Goal: Task Accomplishment & Management: Manage account settings

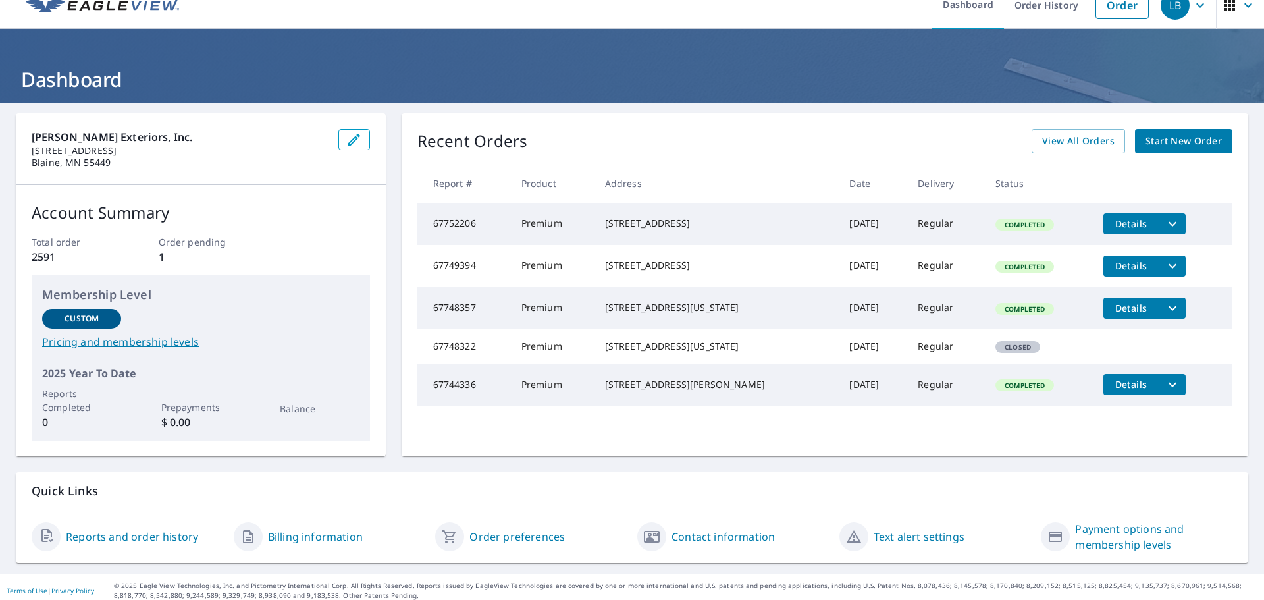
scroll to position [26, 0]
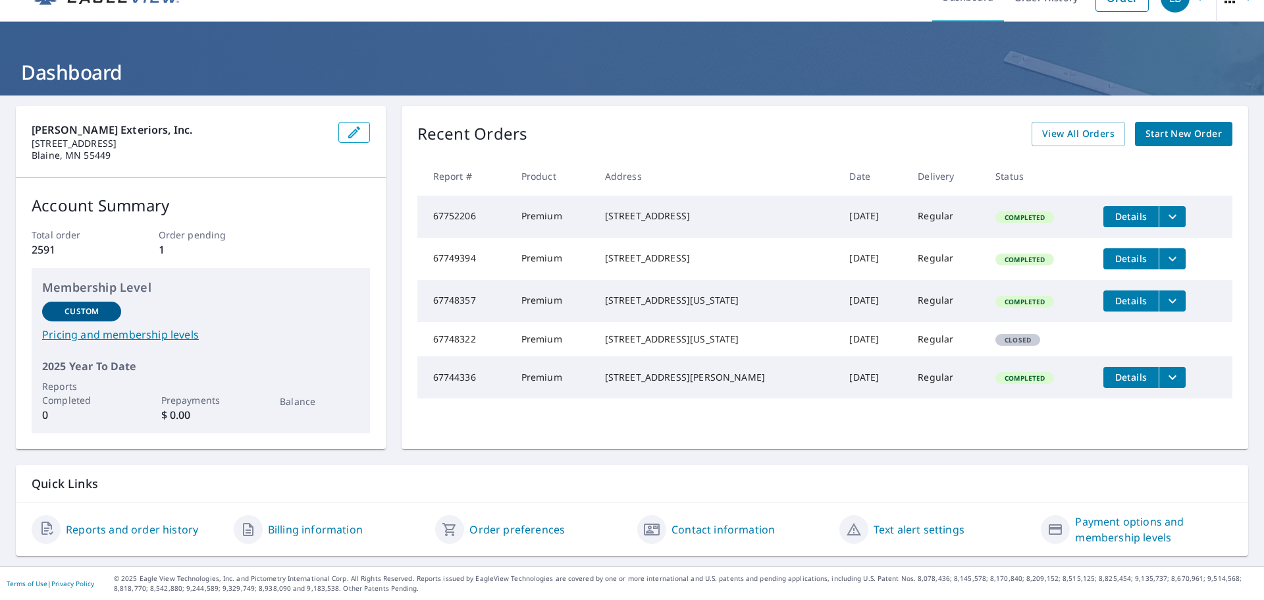
click at [732, 531] on link "Contact information" at bounding box center [723, 530] width 103 height 16
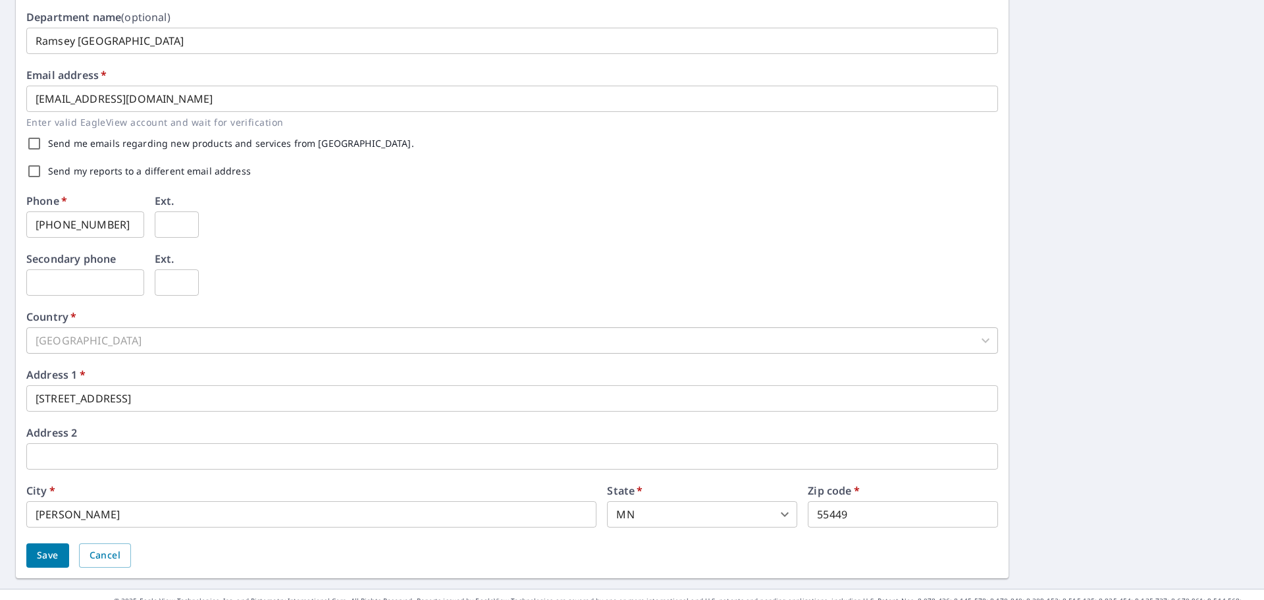
scroll to position [327, 0]
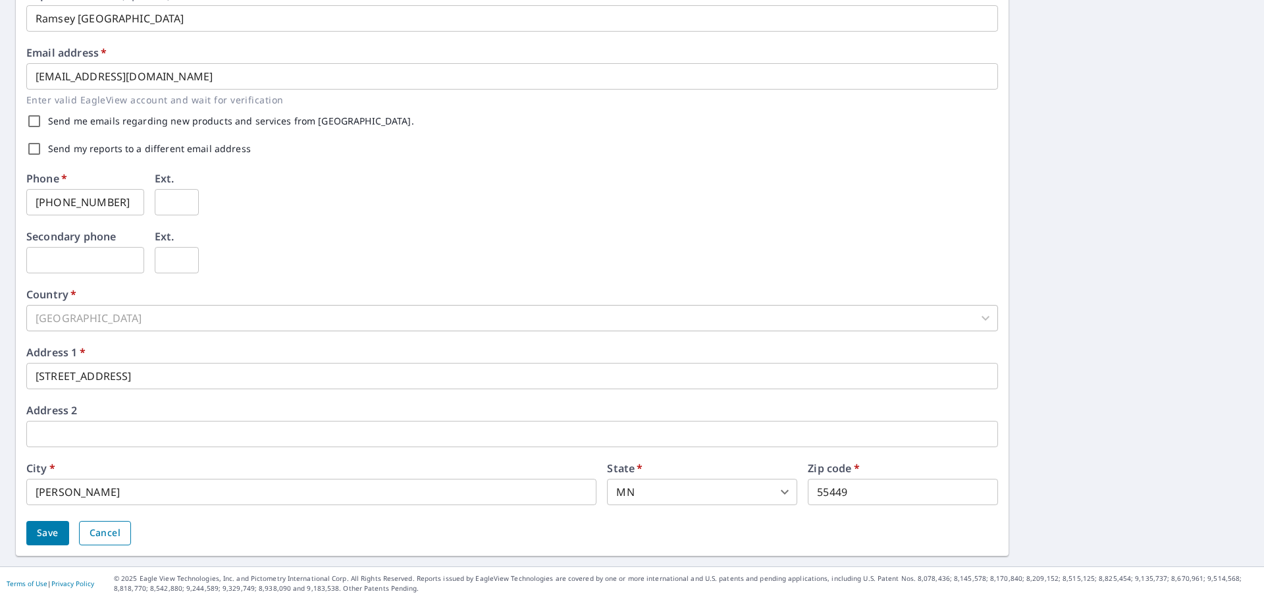
click at [101, 537] on span "Cancel" at bounding box center [105, 533] width 31 height 16
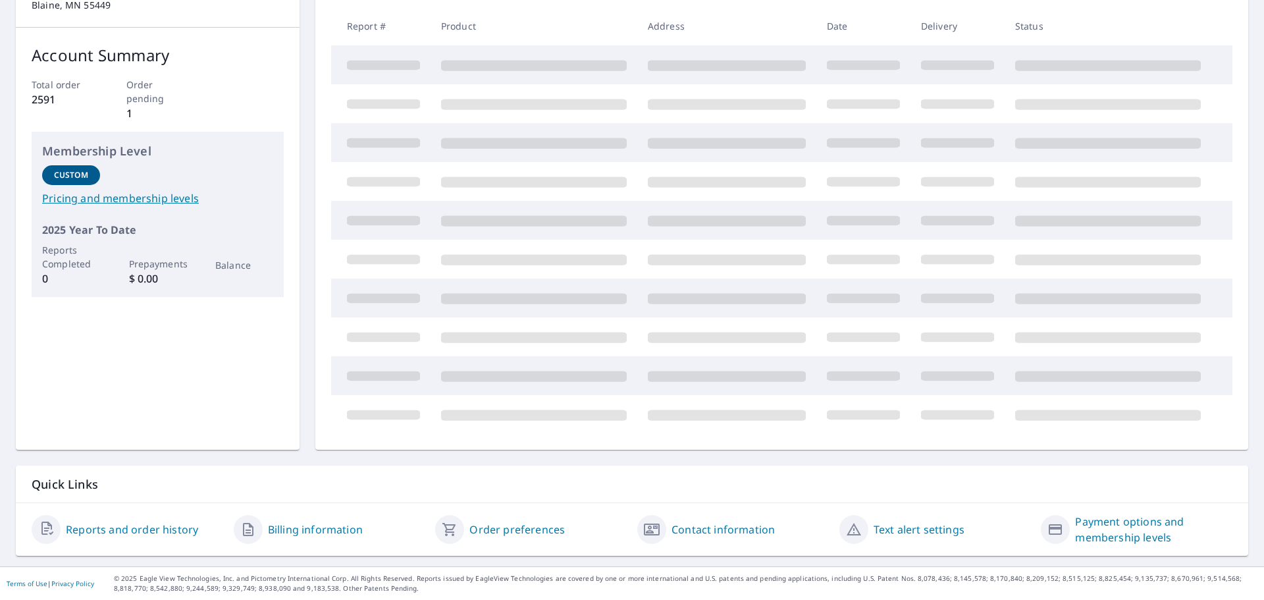
scroll to position [26, 0]
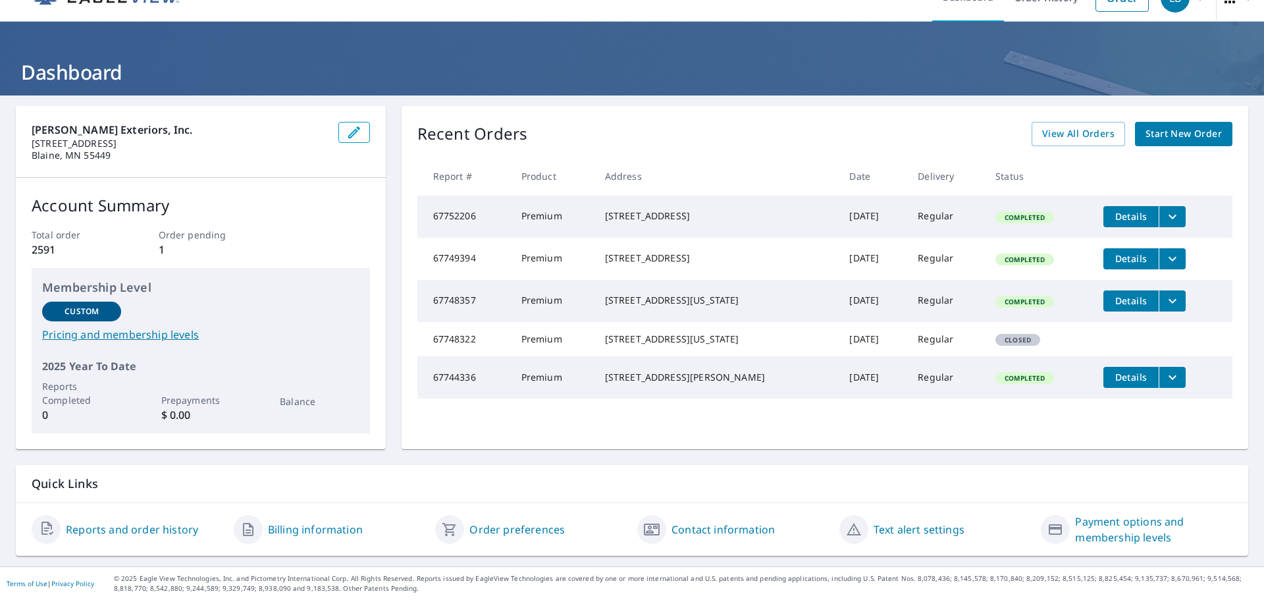
click at [144, 529] on link "Reports and order history" at bounding box center [132, 530] width 132 height 16
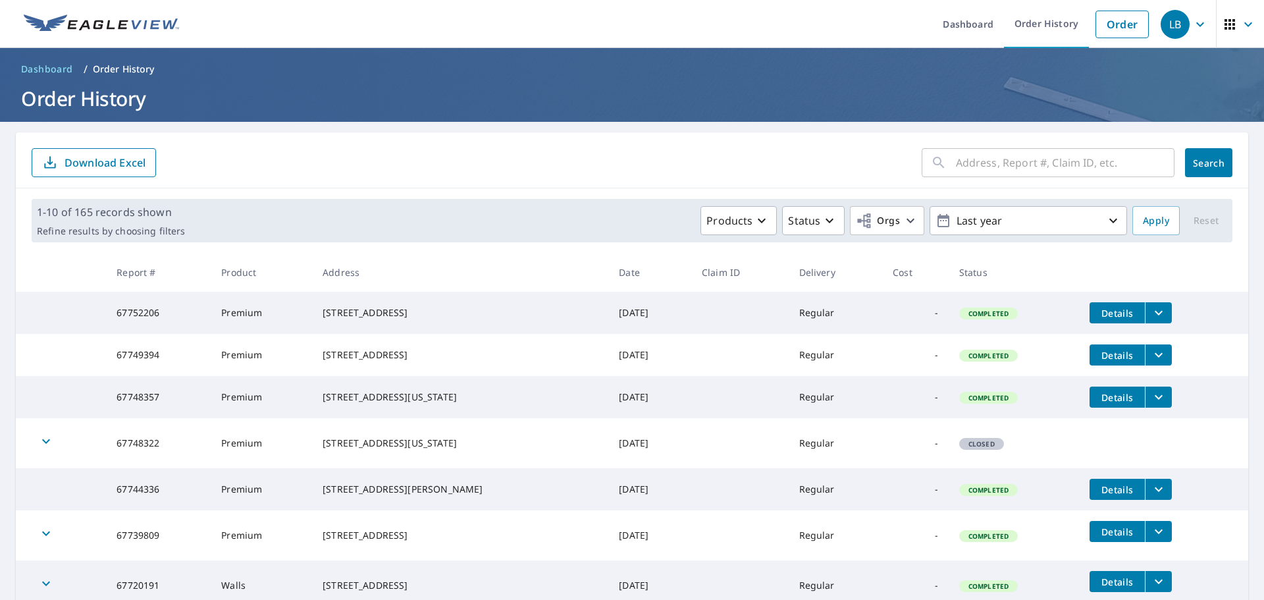
click at [1162, 24] on div "LB" at bounding box center [1175, 24] width 29 height 29
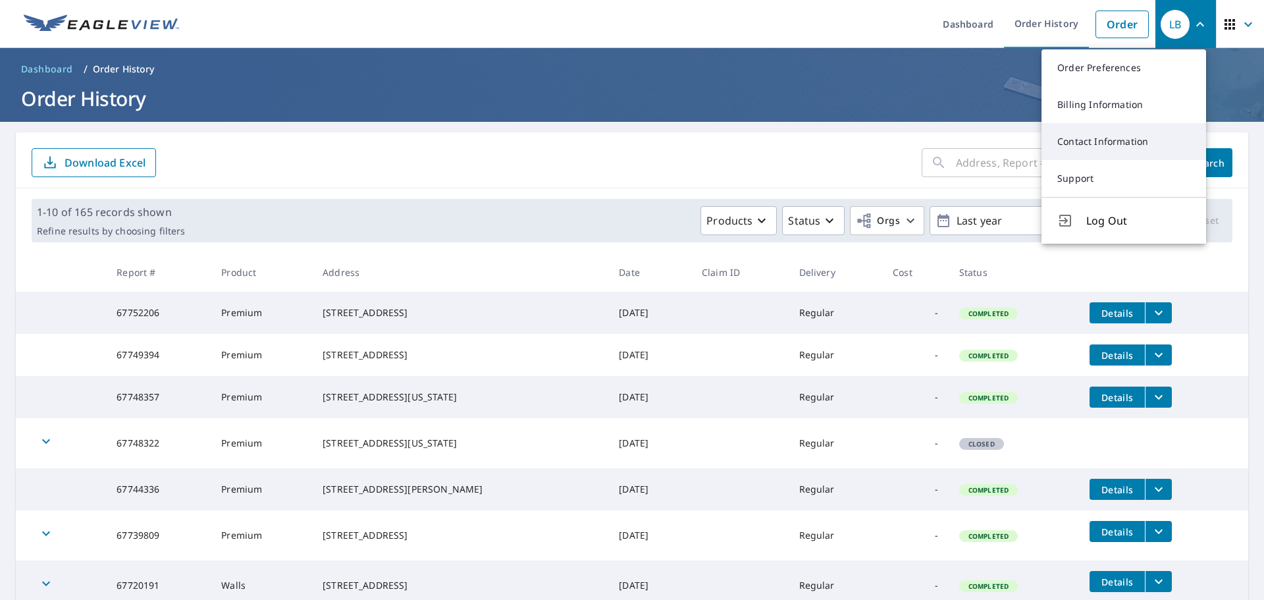
click at [1100, 151] on link "Contact Information" at bounding box center [1124, 141] width 165 height 37
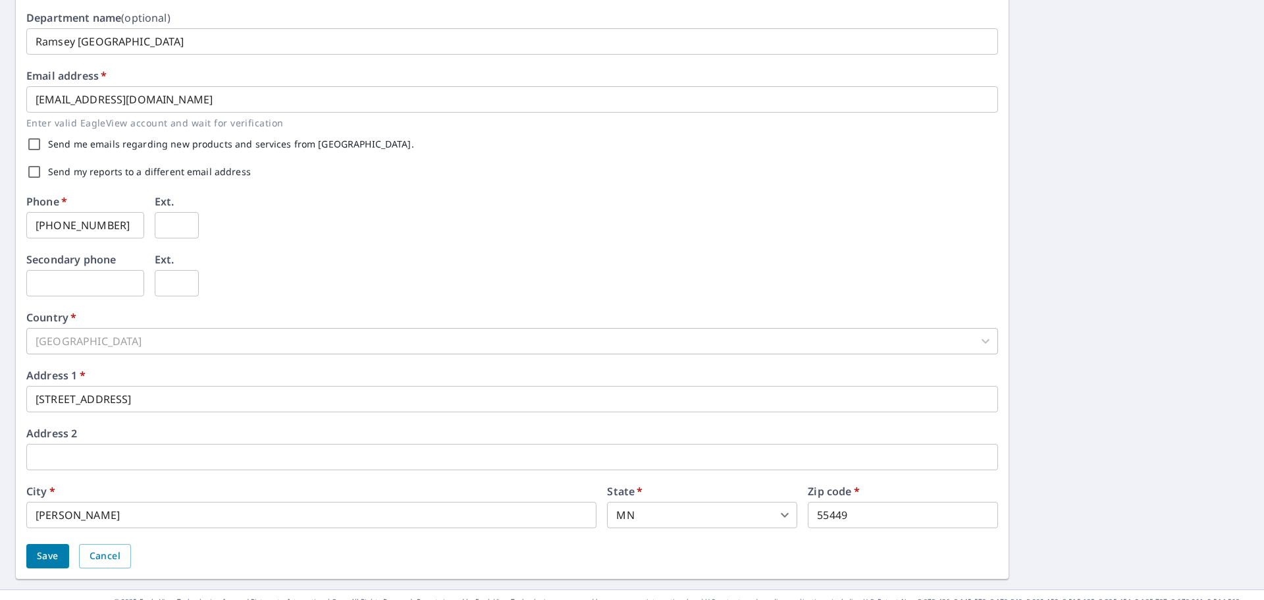
scroll to position [327, 0]
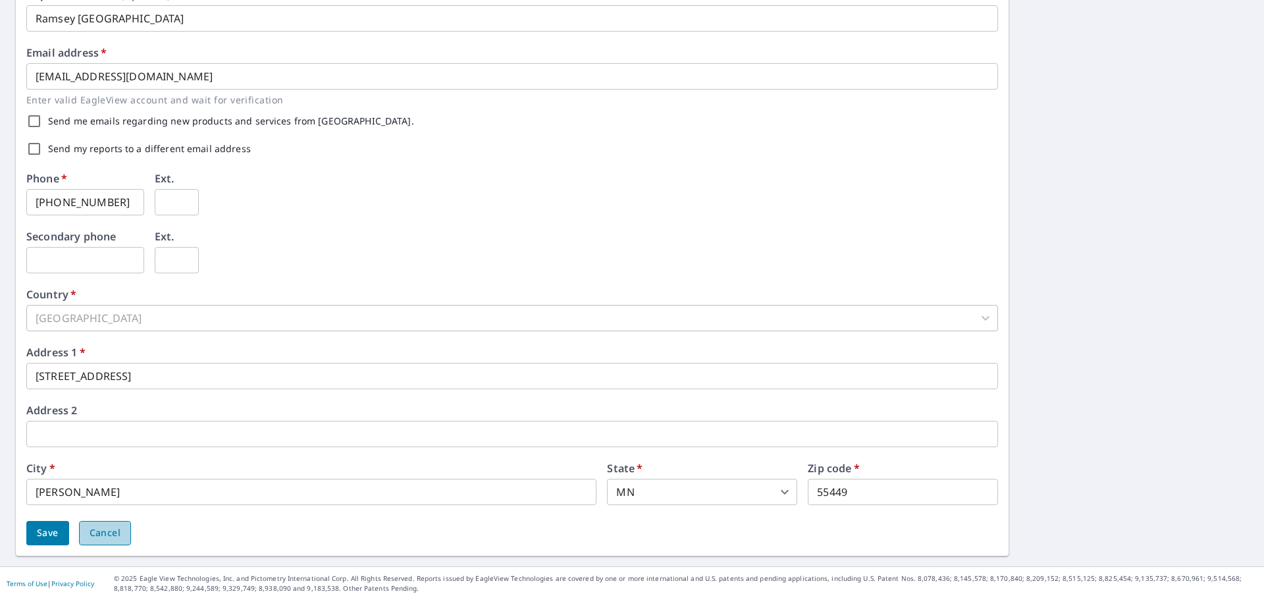
click at [110, 533] on span "Cancel" at bounding box center [105, 533] width 31 height 16
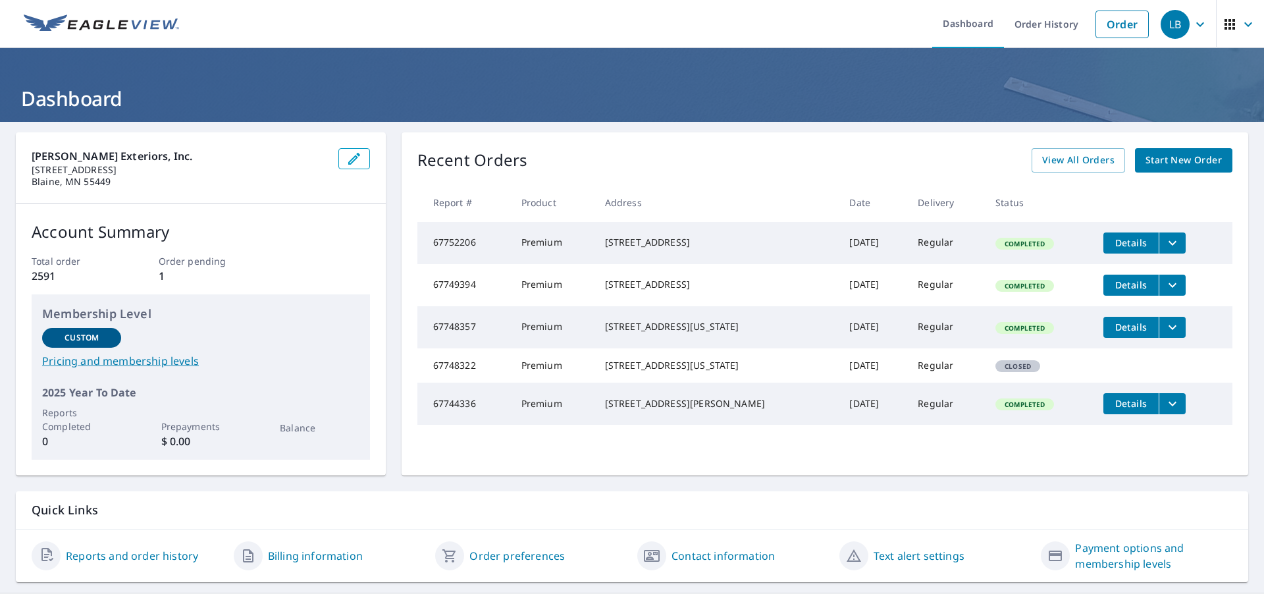
click at [339, 159] on button "button" at bounding box center [354, 158] width 32 height 21
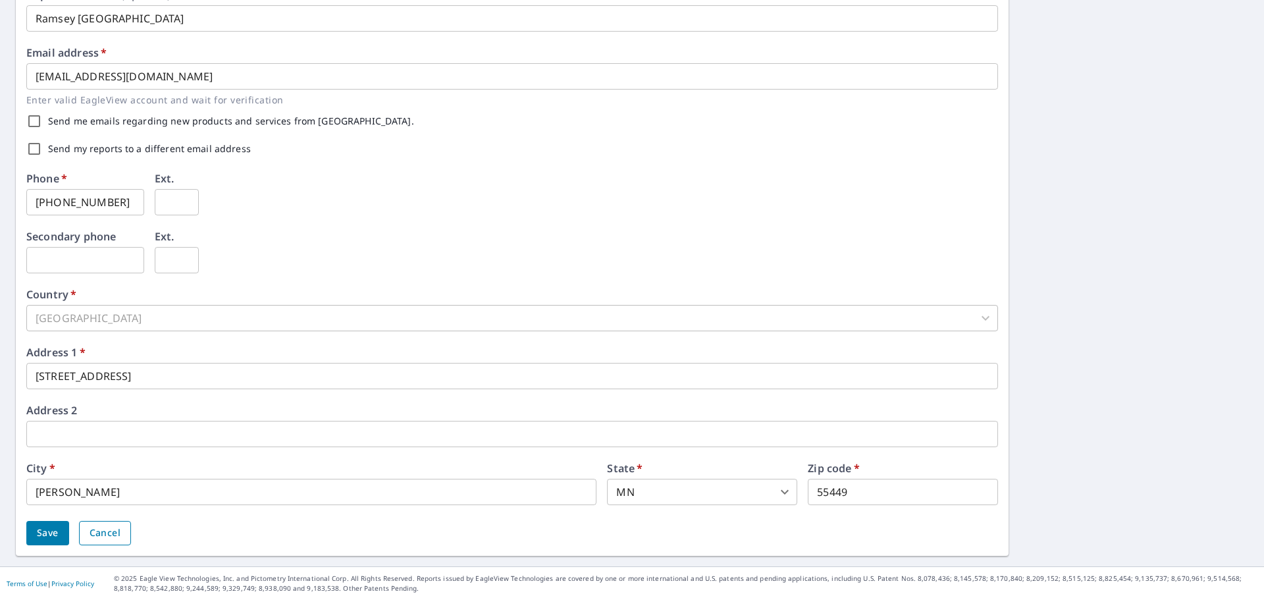
click at [108, 533] on span "Cancel" at bounding box center [105, 533] width 31 height 16
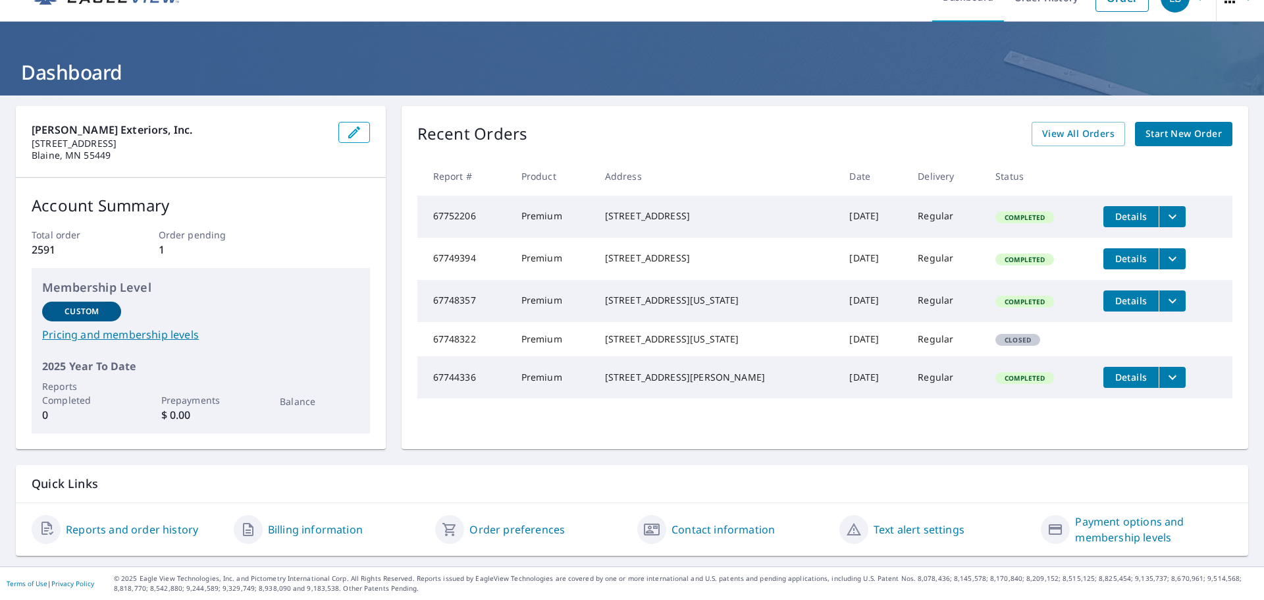
scroll to position [26, 0]
click at [493, 526] on link "Order preferences" at bounding box center [517, 530] width 95 height 16
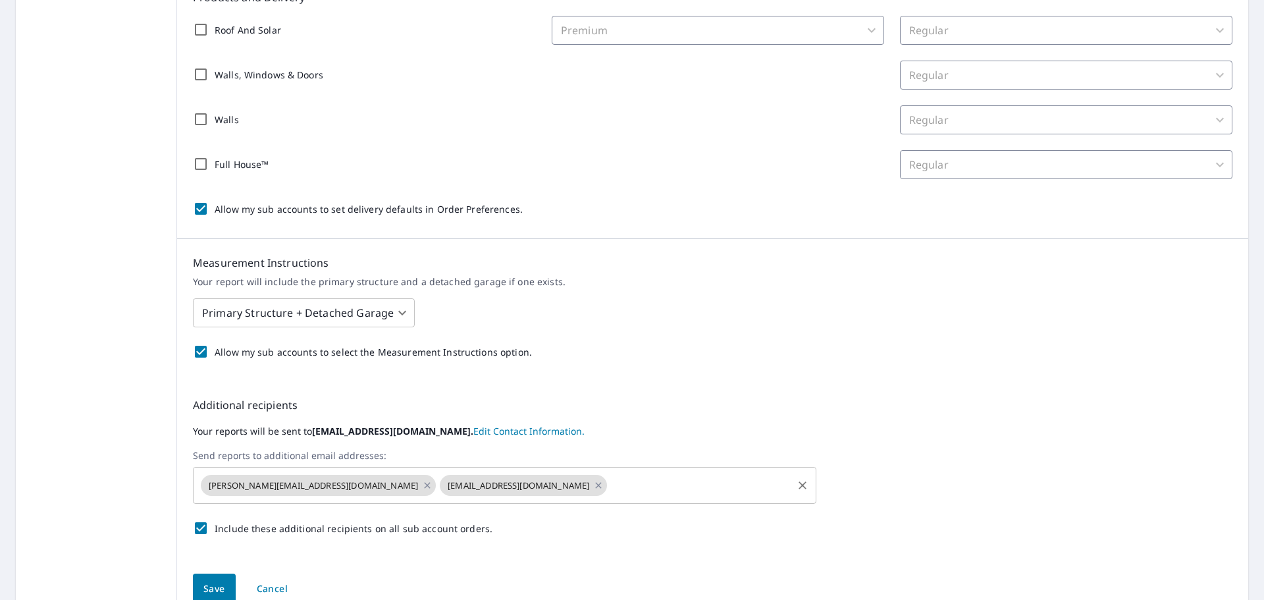
scroll to position [329, 0]
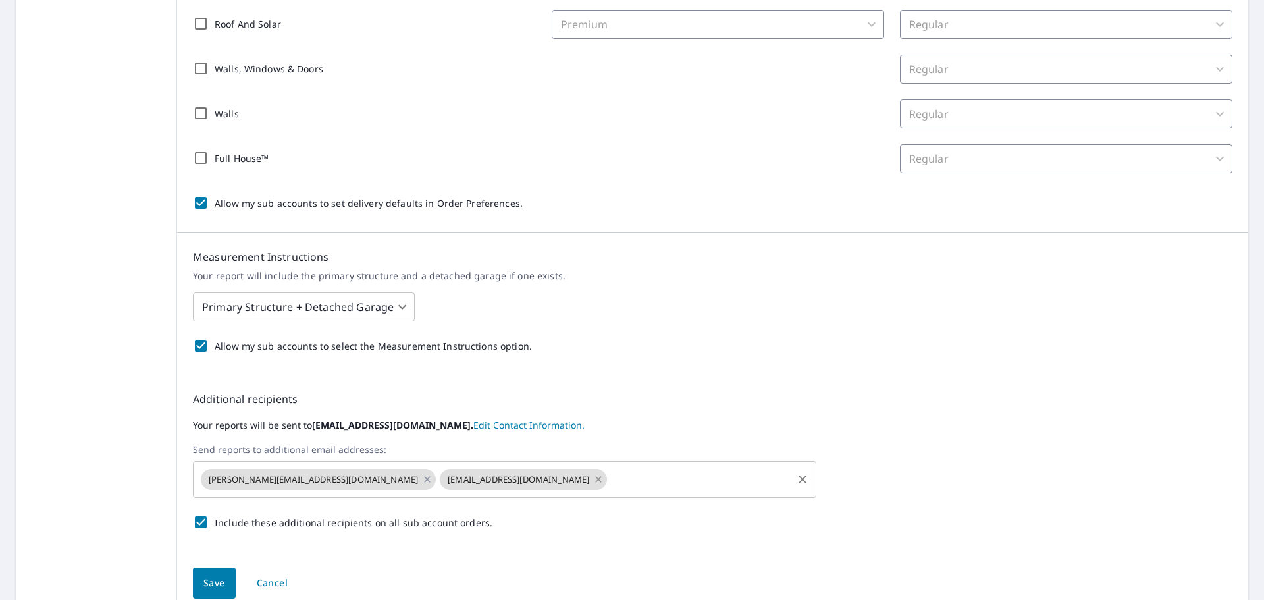
click at [593, 477] on icon at bounding box center [598, 479] width 11 height 14
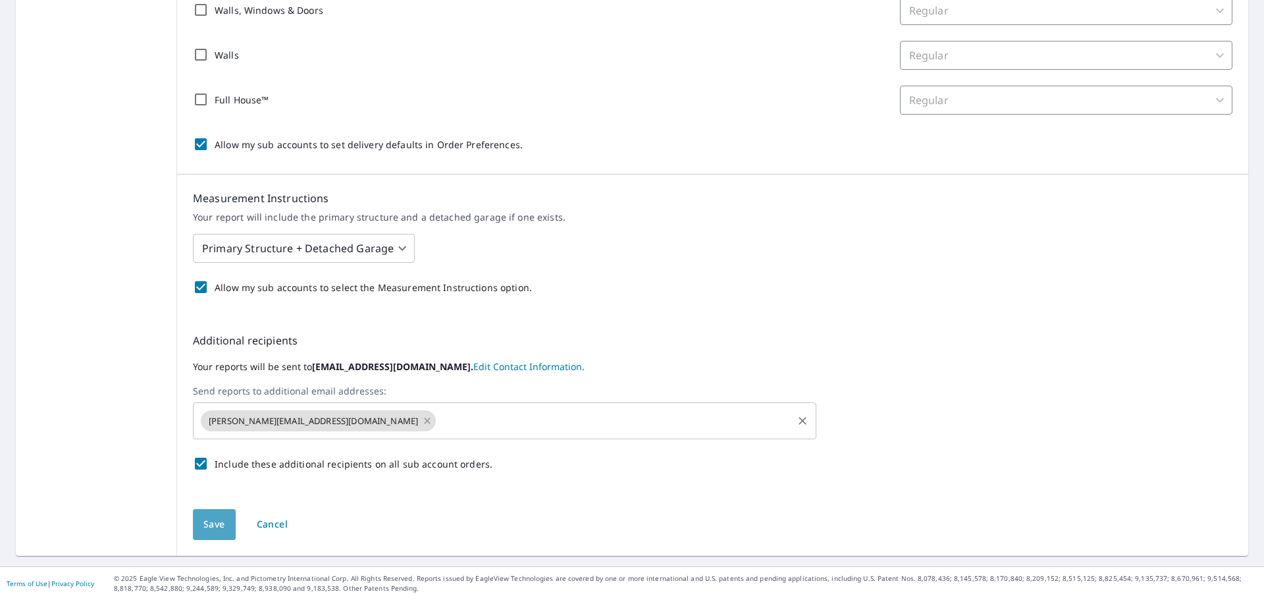
click at [207, 522] on span "Save" at bounding box center [214, 524] width 22 height 16
